Goal: Information Seeking & Learning: Learn about a topic

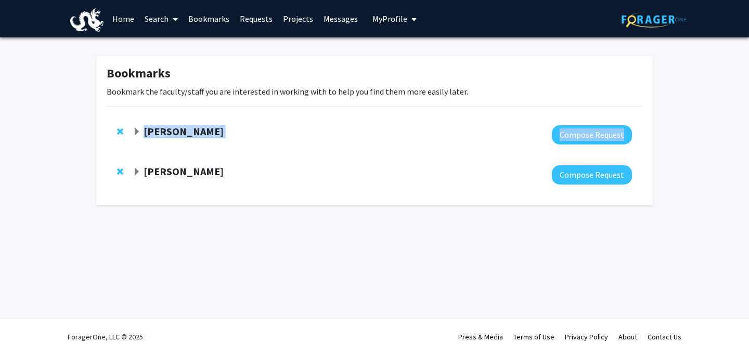
click at [210, 144] on div "[PERSON_NAME] Compose Request" at bounding box center [375, 135] width 536 height 40
click at [168, 132] on strong "[PERSON_NAME]" at bounding box center [184, 131] width 80 height 13
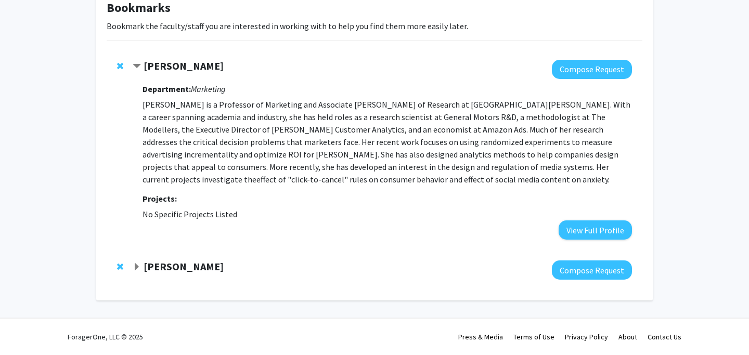
scroll to position [42, 0]
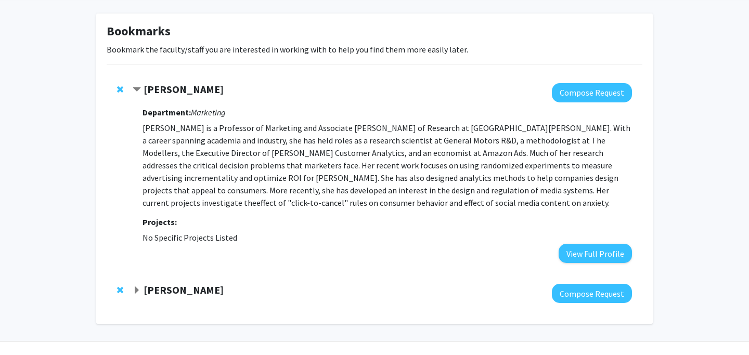
click at [167, 299] on div at bounding box center [383, 293] width 500 height 19
click at [168, 290] on strong "[PERSON_NAME]" at bounding box center [184, 290] width 80 height 13
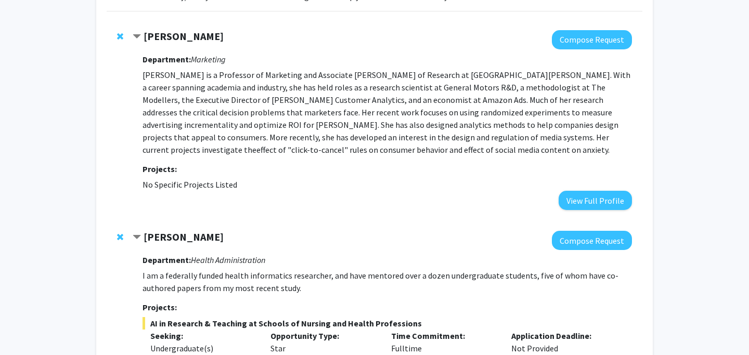
scroll to position [0, 0]
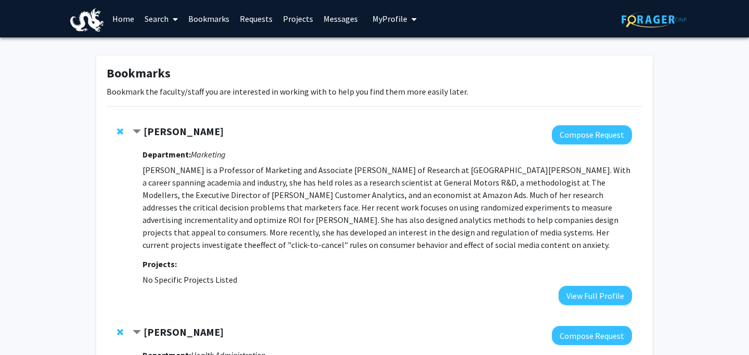
click at [215, 18] on link "Bookmarks" at bounding box center [209, 19] width 52 height 36
click at [122, 19] on link "Home" at bounding box center [123, 19] width 32 height 36
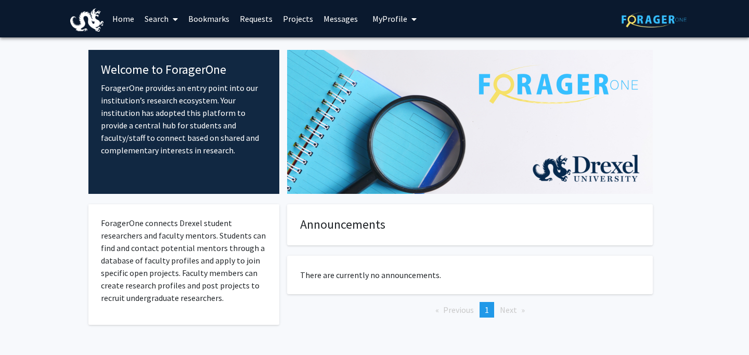
click at [164, 24] on link "Search" at bounding box center [161, 19] width 44 height 36
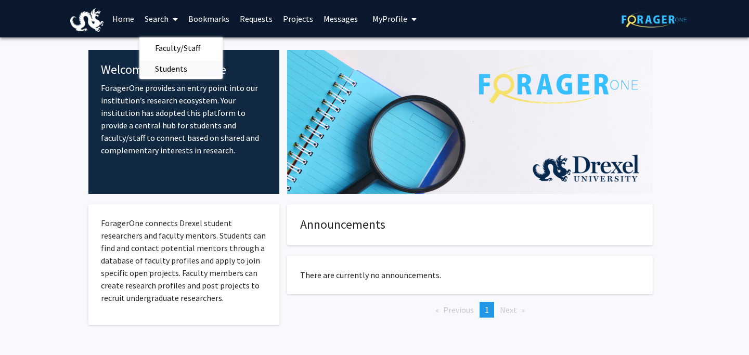
click at [171, 67] on span "Students" at bounding box center [170, 68] width 63 height 21
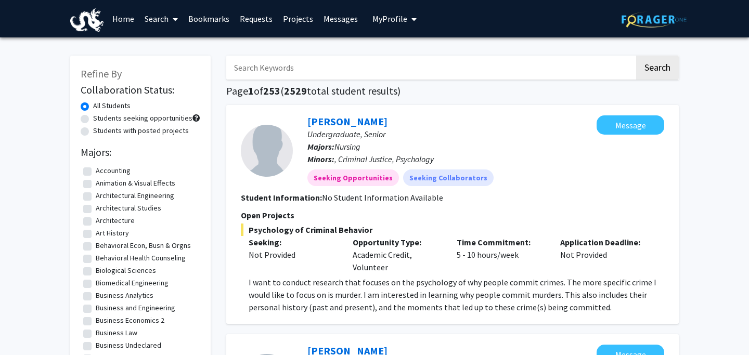
click at [134, 119] on label "Students seeking opportunities" at bounding box center [142, 118] width 99 height 11
click at [100, 119] on input "Students seeking opportunities" at bounding box center [96, 116] width 7 height 7
radio input "true"
click at [110, 108] on label "All Students" at bounding box center [111, 105] width 37 height 11
click at [100, 107] on input "All Students" at bounding box center [96, 103] width 7 height 7
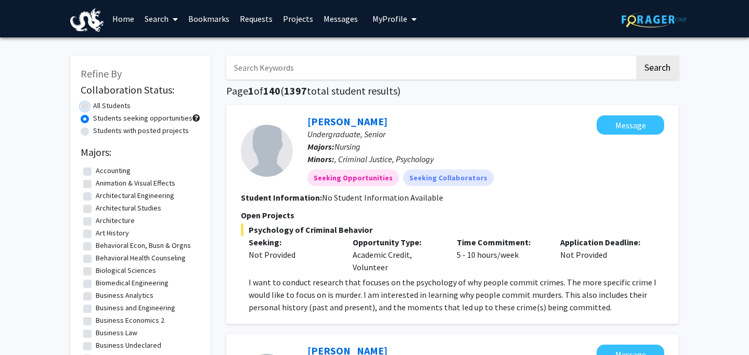
radio input "true"
click at [175, 7] on span at bounding box center [173, 19] width 9 height 36
click at [170, 45] on span "Faculty/Staff" at bounding box center [177, 47] width 76 height 21
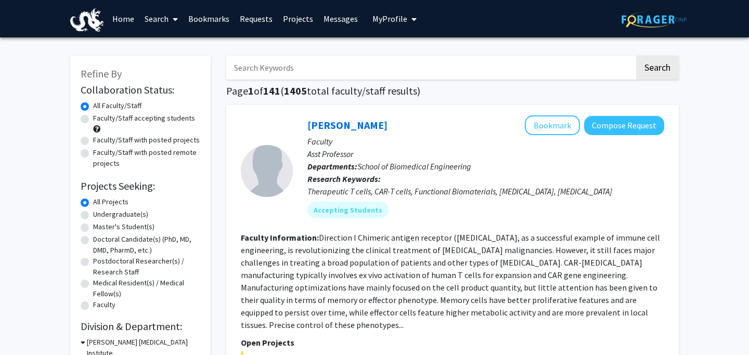
click at [105, 120] on label "Faculty/Staff accepting students" at bounding box center [144, 118] width 102 height 11
click at [100, 120] on input "Faculty/Staff accepting students" at bounding box center [96, 116] width 7 height 7
radio input "true"
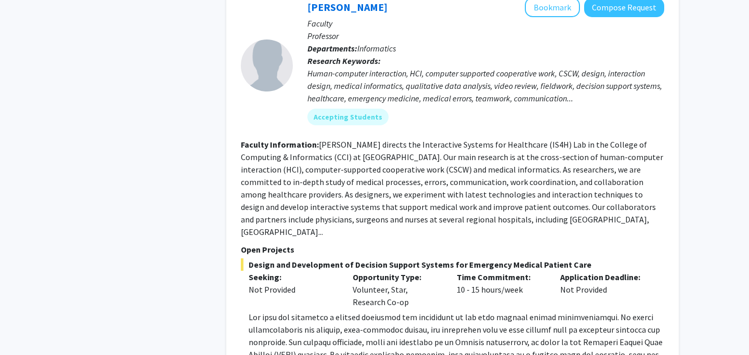
scroll to position [4178, 0]
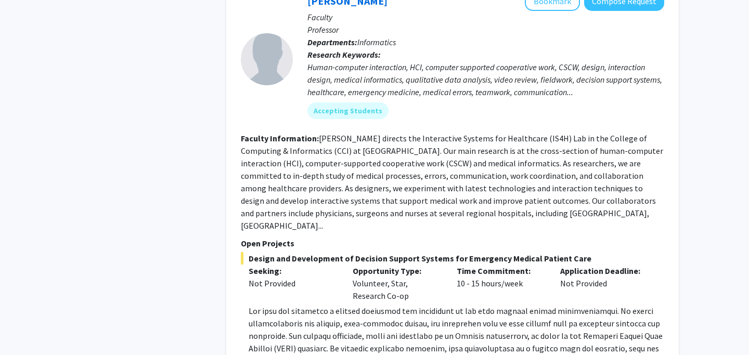
click at [277, 305] on fg-read-more "Show more" at bounding box center [453, 344] width 424 height 79
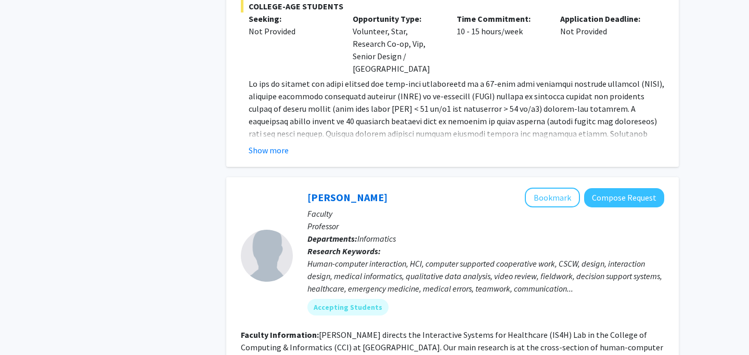
scroll to position [3948, 0]
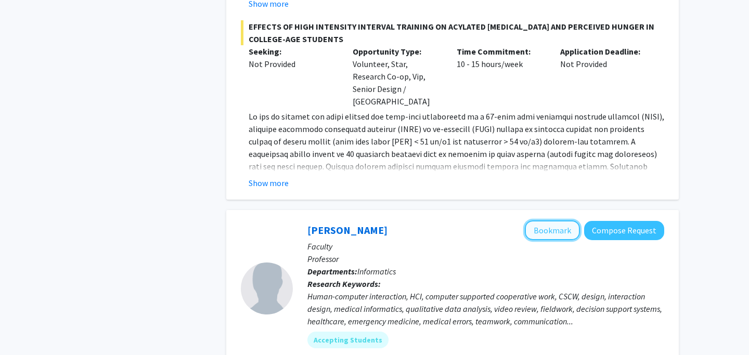
click at [559, 221] on button "Bookmark" at bounding box center [552, 231] width 55 height 20
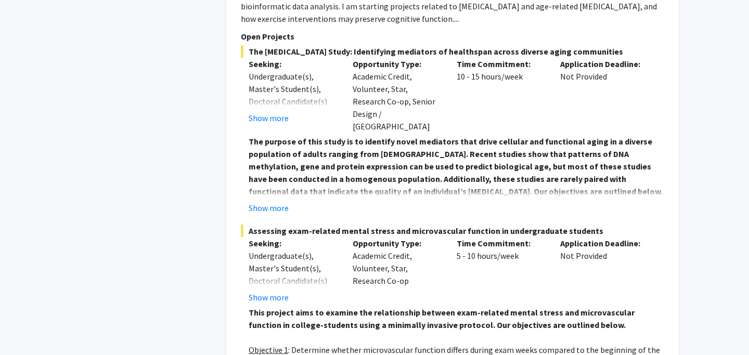
scroll to position [6056, 0]
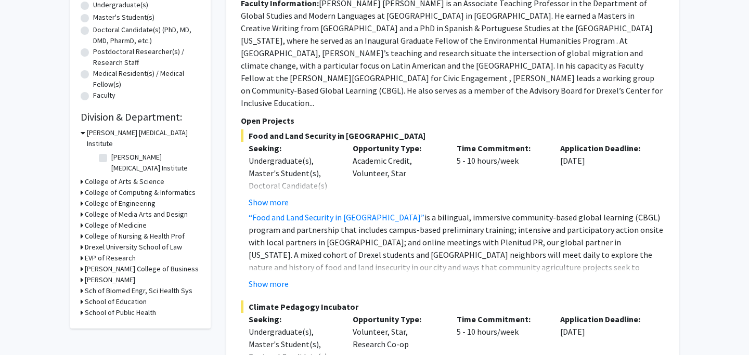
scroll to position [216, 0]
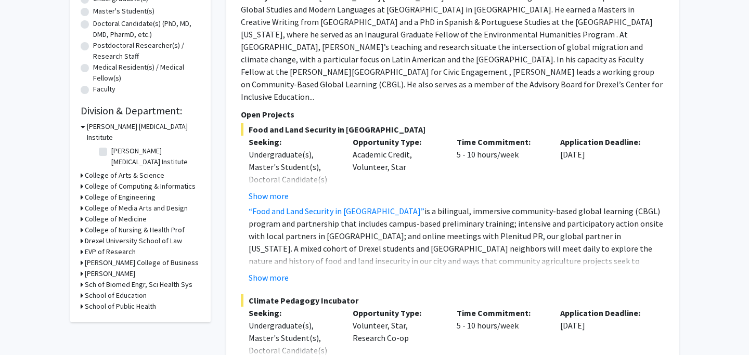
click at [287, 259] on fg-project-list "Food and Land Security in [GEOGRAPHIC_DATA] Seeking: Undergraduate(s), Master's…" at bounding box center [453, 289] width 424 height 332
click at [277, 259] on fg-project-list "Food and Land Security in [GEOGRAPHIC_DATA] Seeking: Undergraduate(s), Master's…" at bounding box center [453, 289] width 424 height 332
click at [273, 272] on button "Show more" at bounding box center [269, 278] width 40 height 12
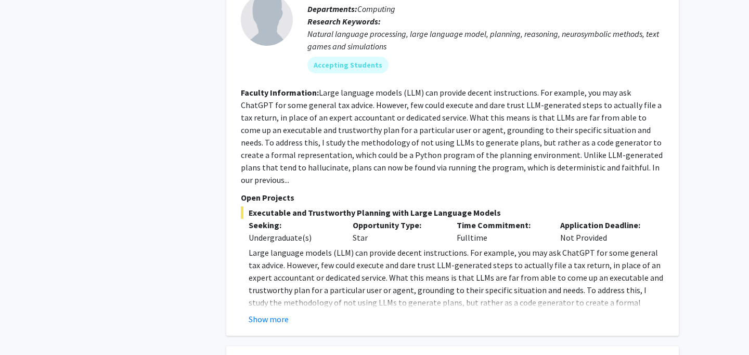
scroll to position [1787, 0]
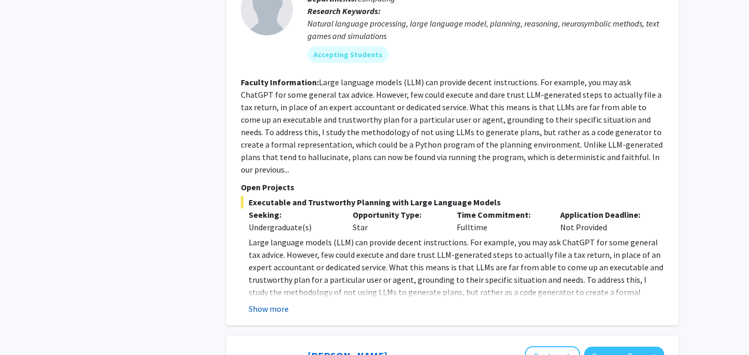
click at [276, 303] on button "Show more" at bounding box center [269, 309] width 40 height 12
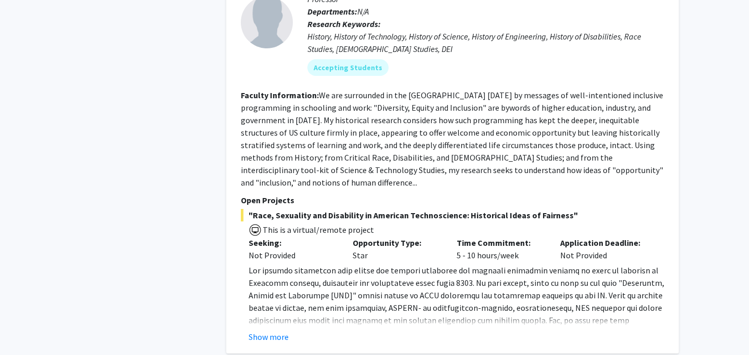
scroll to position [4246, 0]
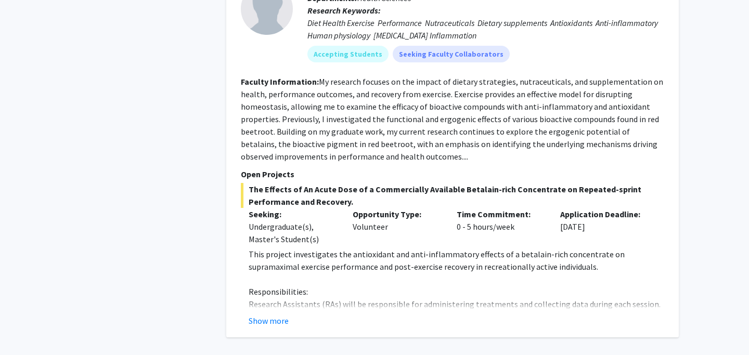
scroll to position [3489, 0]
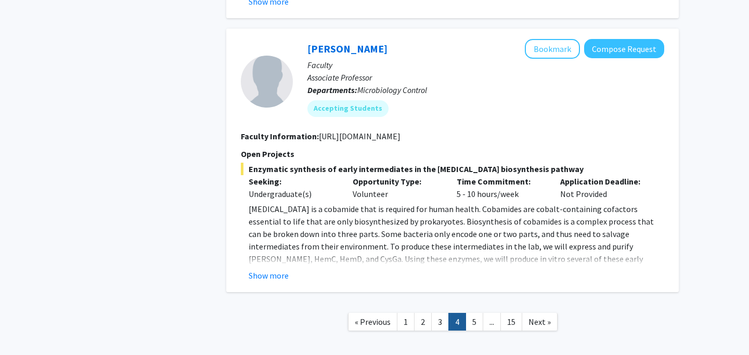
scroll to position [3211, 0]
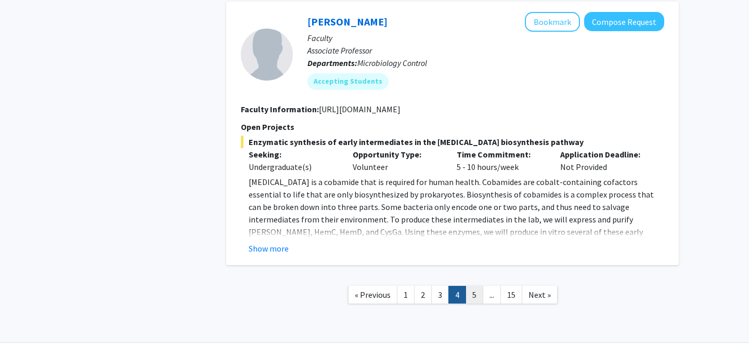
click at [466, 286] on link "5" at bounding box center [475, 295] width 18 height 18
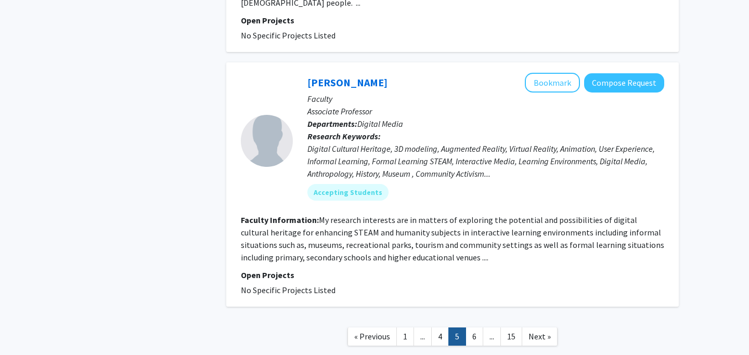
scroll to position [2590, 0]
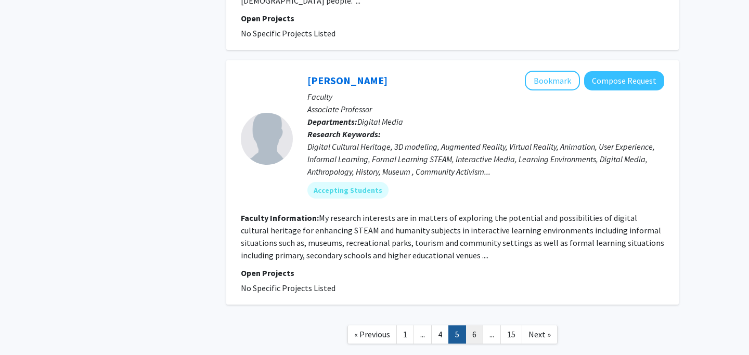
click at [477, 326] on link "6" at bounding box center [475, 335] width 18 height 18
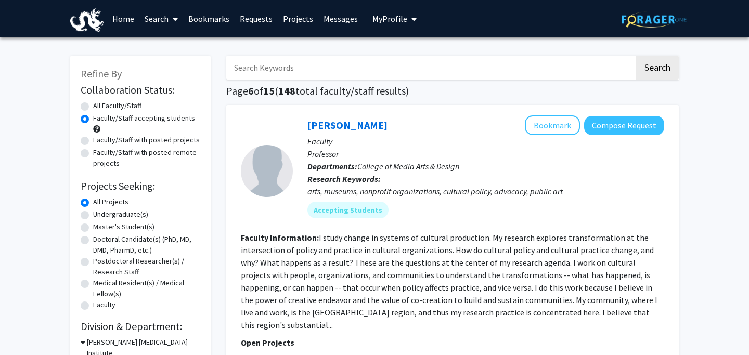
click at [219, 24] on link "Bookmarks" at bounding box center [209, 19] width 52 height 36
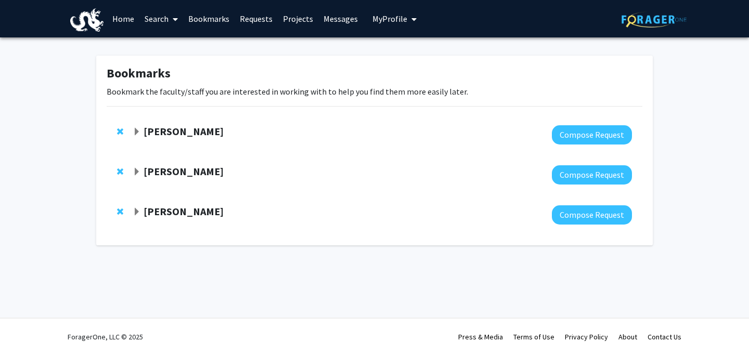
click at [161, 131] on strong "[PERSON_NAME]" at bounding box center [184, 131] width 80 height 13
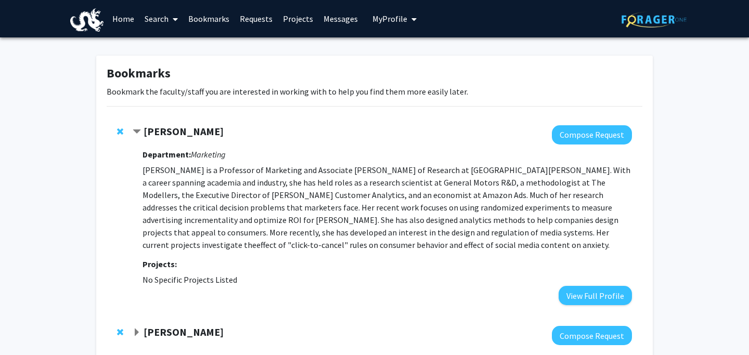
click at [125, 130] on div at bounding box center [122, 131] width 10 height 12
click at [118, 130] on span "Remove Elea Feit from bookmarks" at bounding box center [120, 131] width 6 height 8
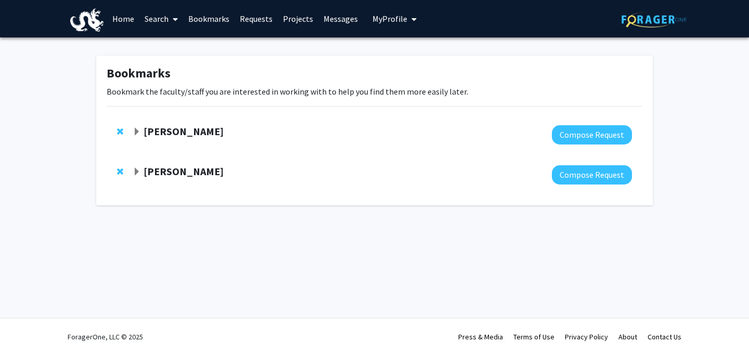
click at [153, 130] on strong "[PERSON_NAME]" at bounding box center [184, 131] width 80 height 13
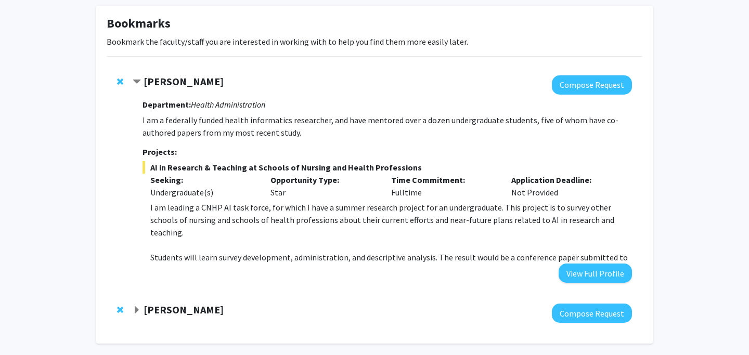
scroll to position [52, 0]
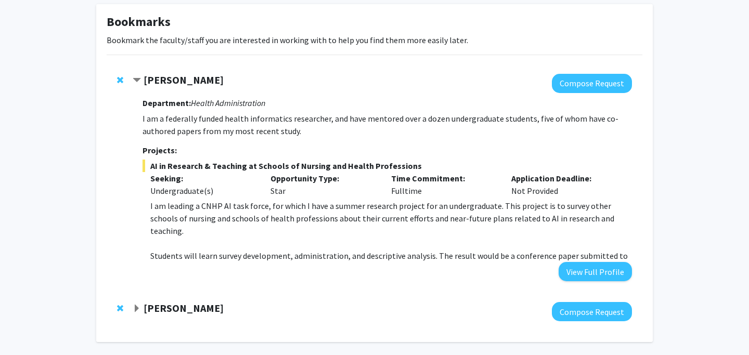
click at [426, 325] on div "[PERSON_NAME] Compose Request" at bounding box center [375, 312] width 536 height 40
click at [427, 315] on div at bounding box center [383, 311] width 500 height 19
